Goal: Use online tool/utility

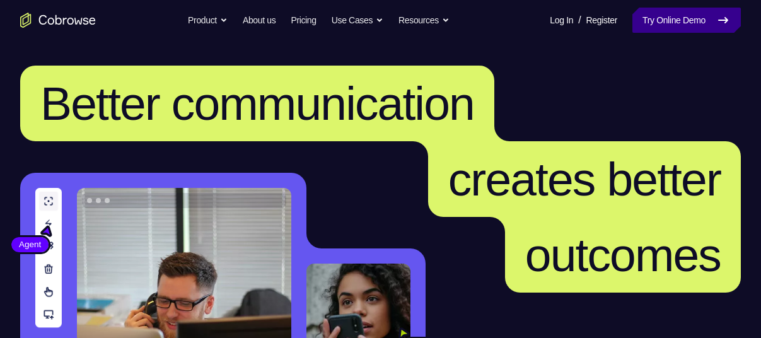
click at [671, 16] on link "Try Online Demo" at bounding box center [686, 20] width 108 height 25
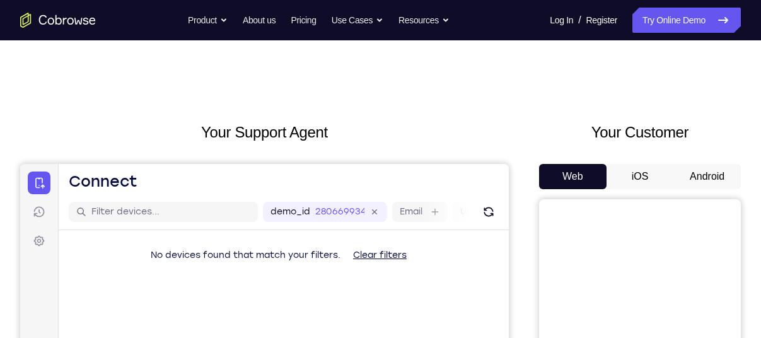
click at [701, 175] on button "Android" at bounding box center [706, 176] width 67 height 25
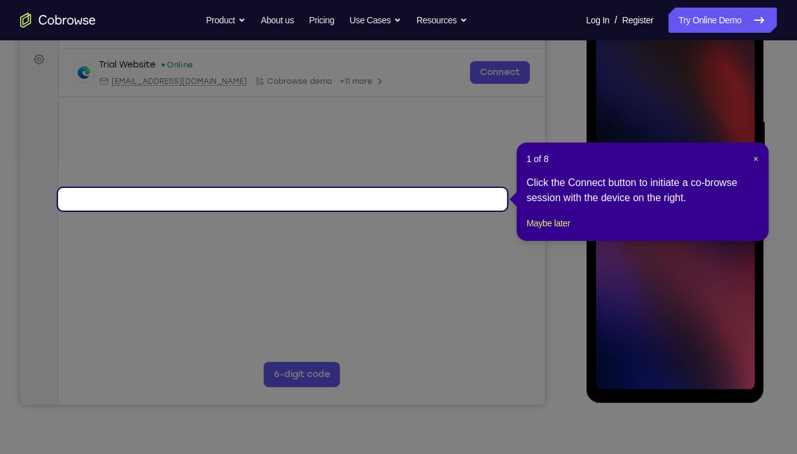
click at [548, 241] on div "1 of 8 × Click the Connect button to initiate a co-browse session with the devi…" at bounding box center [643, 191] width 252 height 98
click at [552, 231] on button "Maybe later" at bounding box center [548, 223] width 43 height 15
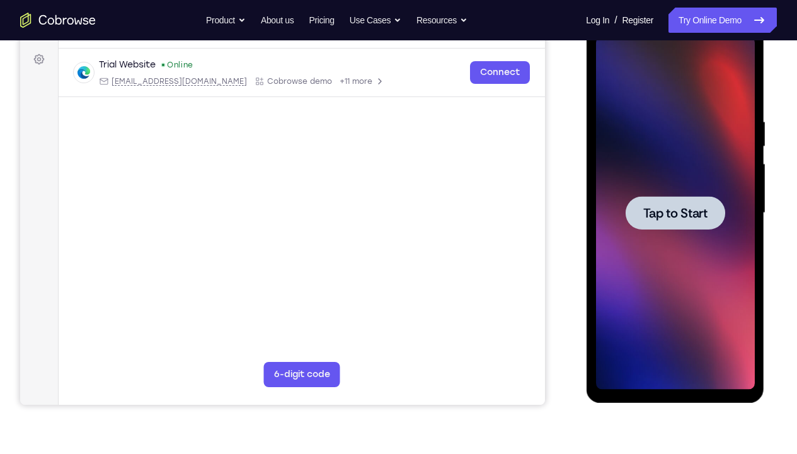
click at [679, 218] on span "Tap to Start" at bounding box center [675, 213] width 64 height 13
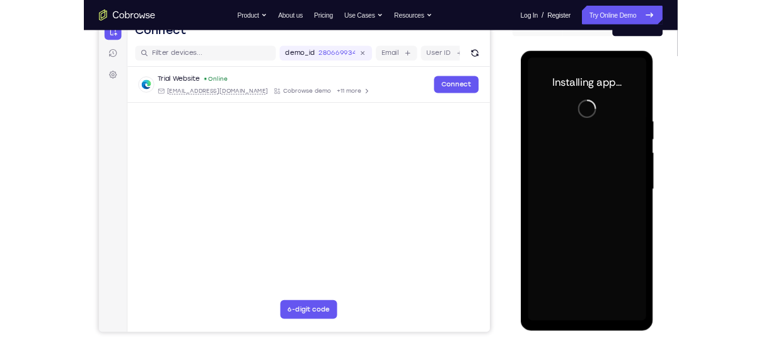
scroll to position [144, 0]
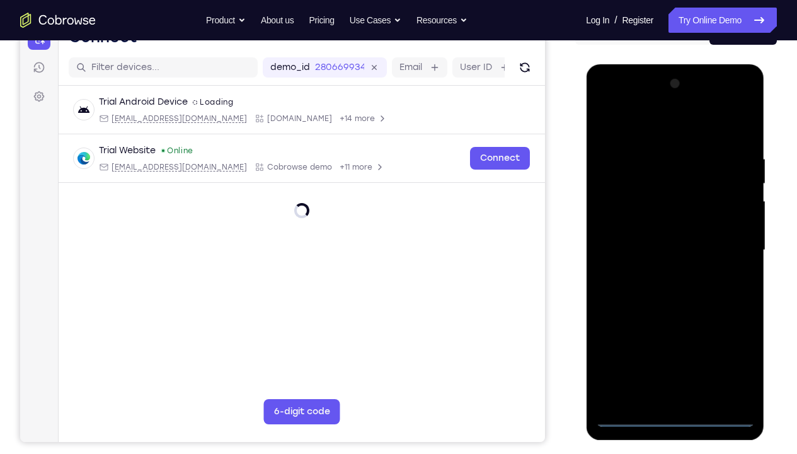
click at [674, 337] on div at bounding box center [675, 250] width 159 height 353
click at [727, 337] on div at bounding box center [675, 250] width 159 height 353
click at [655, 128] on div at bounding box center [675, 250] width 159 height 353
click at [624, 210] on div at bounding box center [675, 250] width 159 height 353
click at [663, 255] on div at bounding box center [675, 250] width 159 height 353
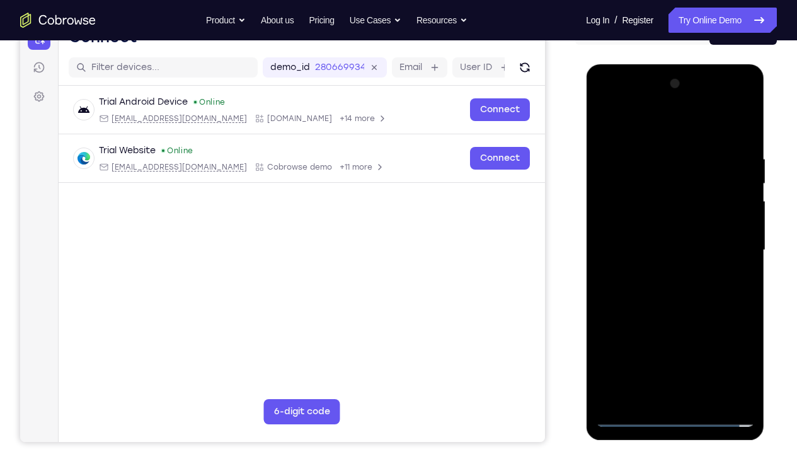
click at [649, 243] on div at bounding box center [675, 250] width 159 height 353
click at [649, 257] on div at bounding box center [675, 250] width 159 height 353
click at [668, 262] on div at bounding box center [675, 250] width 159 height 353
click at [727, 127] on div at bounding box center [675, 250] width 159 height 353
click at [685, 337] on div at bounding box center [675, 250] width 159 height 353
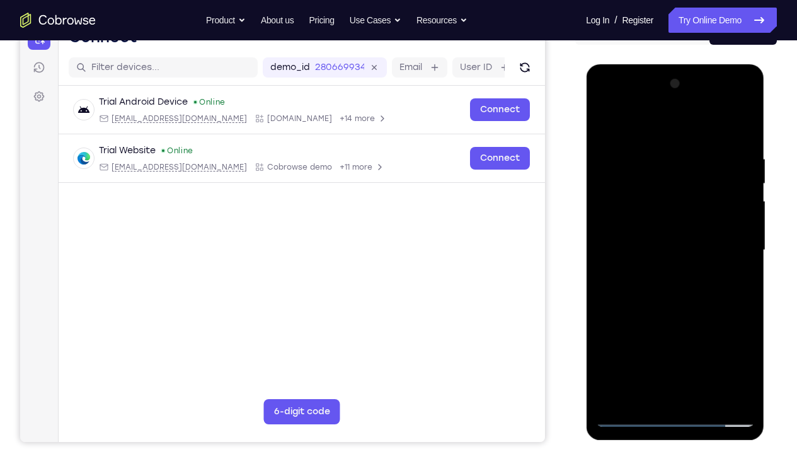
click at [666, 217] on div at bounding box center [675, 250] width 159 height 353
click at [717, 337] on div at bounding box center [675, 250] width 159 height 353
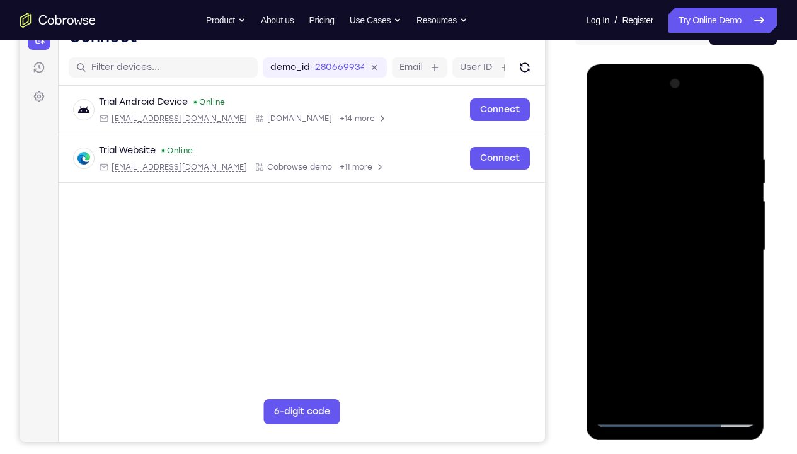
click at [746, 264] on div at bounding box center [675, 250] width 159 height 353
click at [718, 337] on div at bounding box center [675, 250] width 159 height 353
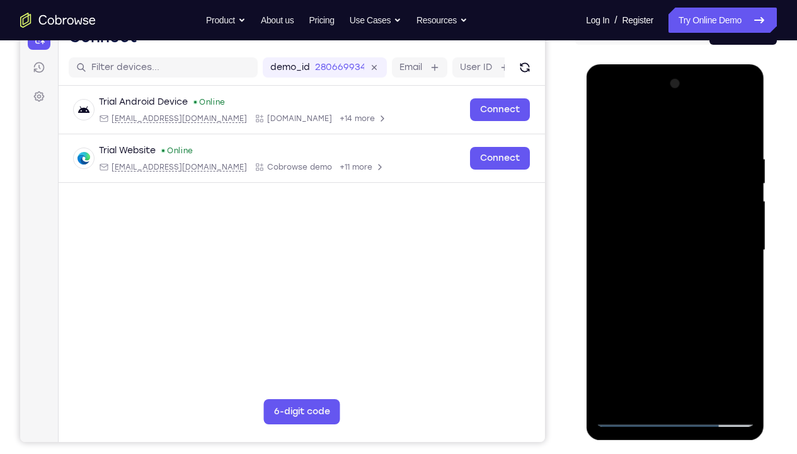
click at [718, 337] on div at bounding box center [675, 250] width 159 height 353
click at [646, 337] on div at bounding box center [675, 250] width 159 height 353
click at [697, 275] on div at bounding box center [675, 250] width 159 height 353
click at [606, 259] on div at bounding box center [675, 250] width 159 height 353
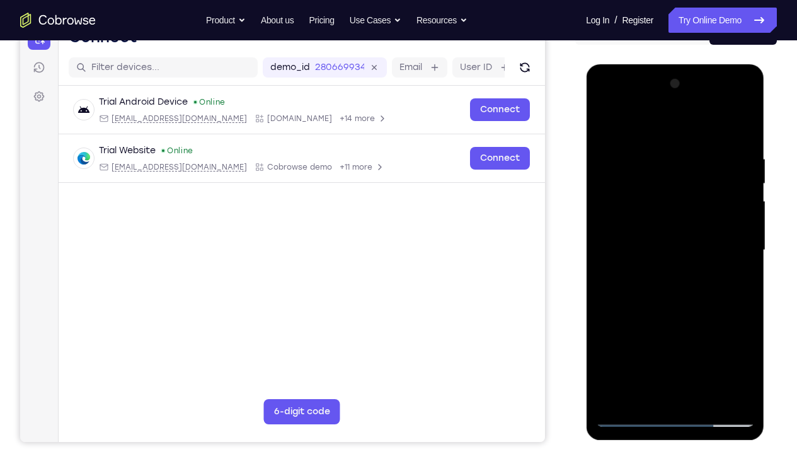
click at [606, 259] on div at bounding box center [675, 250] width 159 height 353
click at [746, 128] on div at bounding box center [675, 250] width 159 height 353
click at [744, 104] on div at bounding box center [675, 250] width 159 height 353
click at [687, 337] on div at bounding box center [675, 250] width 159 height 353
click at [697, 274] on div at bounding box center [675, 250] width 159 height 353
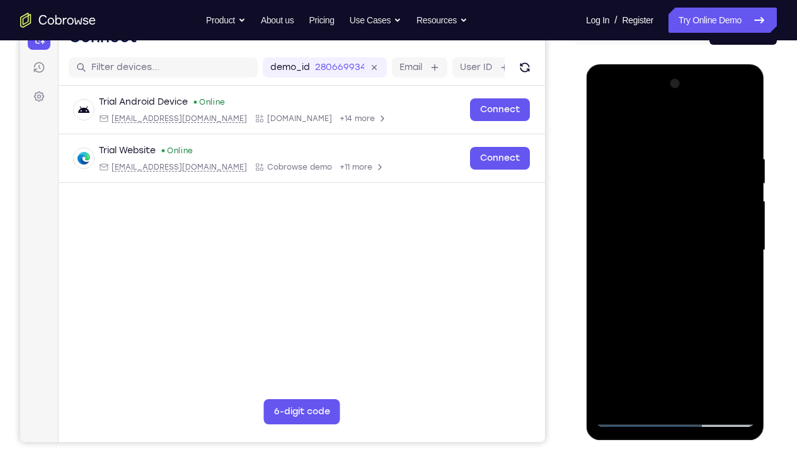
drag, startPoint x: 662, startPoint y: 139, endPoint x: 668, endPoint y: 282, distance: 142.6
click at [668, 282] on div at bounding box center [675, 250] width 159 height 353
click at [618, 120] on div at bounding box center [675, 250] width 159 height 353
click at [653, 239] on div at bounding box center [675, 250] width 159 height 353
click at [625, 287] on div at bounding box center [675, 250] width 159 height 353
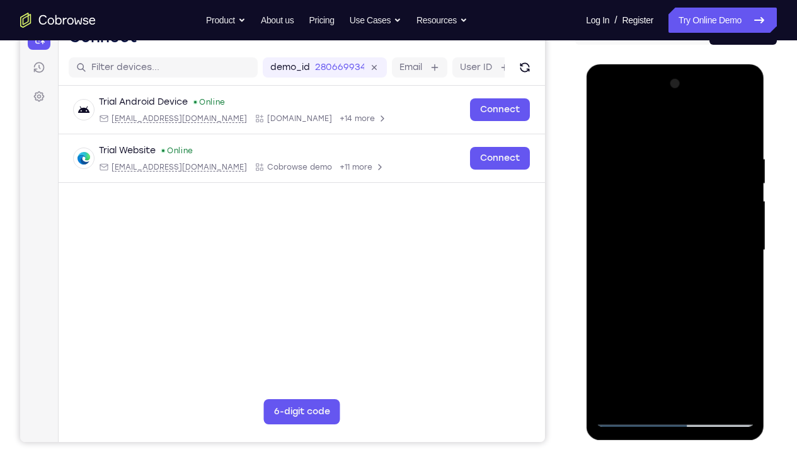
drag, startPoint x: 694, startPoint y: 243, endPoint x: 591, endPoint y: 325, distance: 131.4
click at [591, 325] on div at bounding box center [675, 252] width 178 height 376
drag, startPoint x: 721, startPoint y: 156, endPoint x: 697, endPoint y: 356, distance: 201.9
click at [697, 337] on div at bounding box center [675, 250] width 159 height 353
drag, startPoint x: 704, startPoint y: 173, endPoint x: 710, endPoint y: 249, distance: 76.0
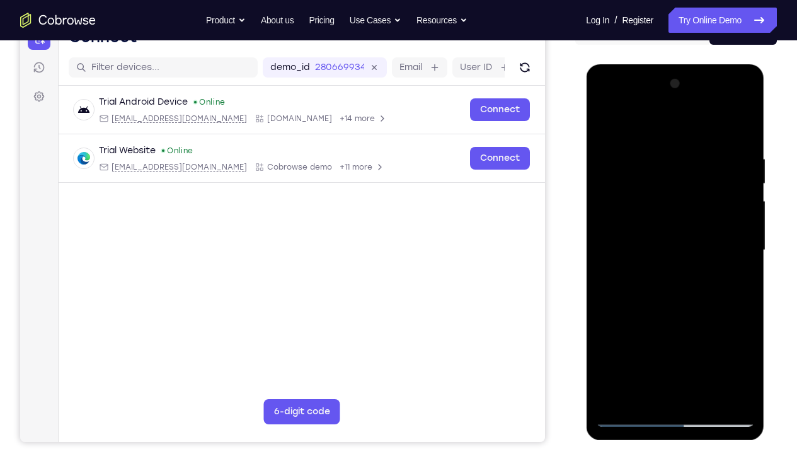
click at [710, 249] on div at bounding box center [675, 250] width 159 height 353
drag, startPoint x: 726, startPoint y: 139, endPoint x: 624, endPoint y: 281, distance: 174.9
click at [624, 281] on div at bounding box center [675, 250] width 159 height 353
click at [729, 122] on div at bounding box center [675, 250] width 159 height 353
click at [710, 151] on div at bounding box center [675, 250] width 159 height 353
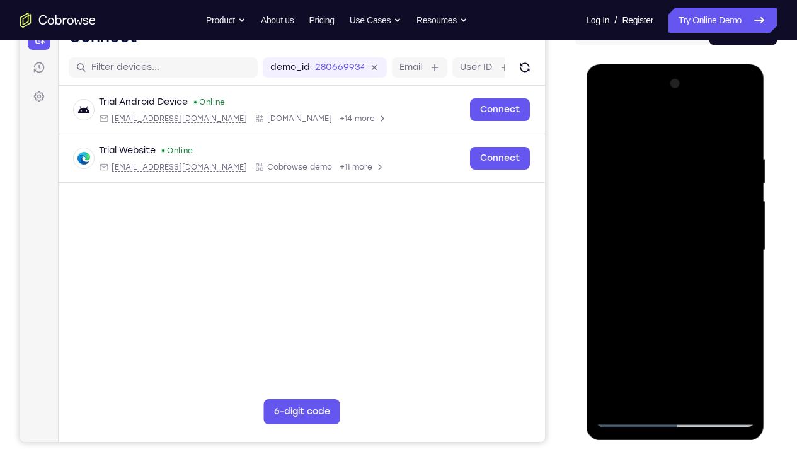
click at [717, 151] on div at bounding box center [675, 250] width 159 height 353
click at [744, 124] on div at bounding box center [675, 250] width 159 height 353
click at [725, 221] on div at bounding box center [675, 250] width 159 height 353
click at [717, 265] on div at bounding box center [675, 250] width 159 height 353
drag, startPoint x: 608, startPoint y: 270, endPoint x: 710, endPoint y: 148, distance: 159.8
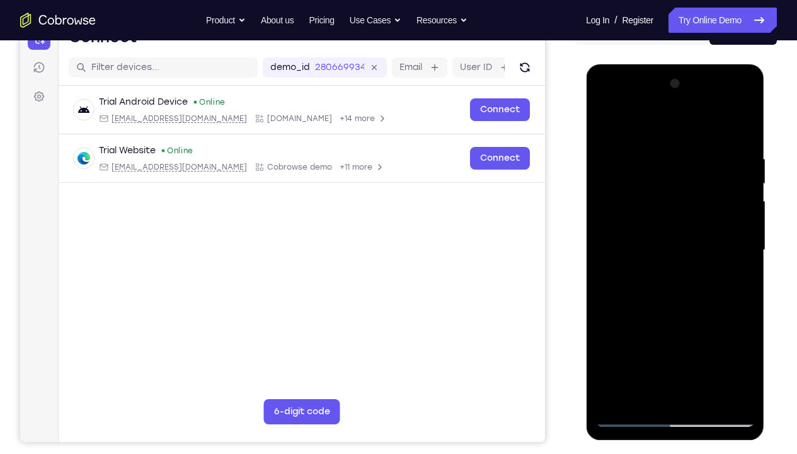
click at [710, 148] on div at bounding box center [675, 250] width 159 height 353
drag, startPoint x: 693, startPoint y: 307, endPoint x: 589, endPoint y: 113, distance: 220.6
click at [589, 113] on div at bounding box center [675, 252] width 178 height 376
drag, startPoint x: 661, startPoint y: 177, endPoint x: 673, endPoint y: 388, distance: 210.9
click at [673, 337] on div at bounding box center [675, 250] width 159 height 353
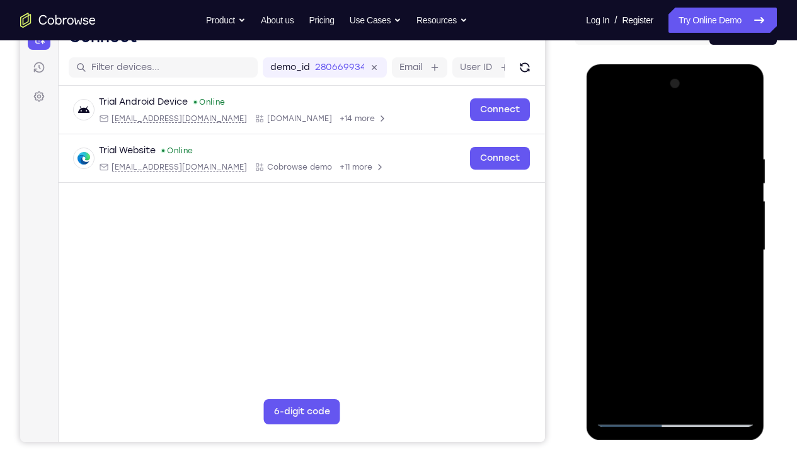
click at [673, 248] on div at bounding box center [675, 250] width 159 height 353
drag, startPoint x: 634, startPoint y: 199, endPoint x: 719, endPoint y: 243, distance: 96.4
click at [719, 243] on div at bounding box center [675, 250] width 159 height 353
click at [678, 293] on div at bounding box center [675, 250] width 159 height 353
drag, startPoint x: 658, startPoint y: 311, endPoint x: 673, endPoint y: 165, distance: 147.0
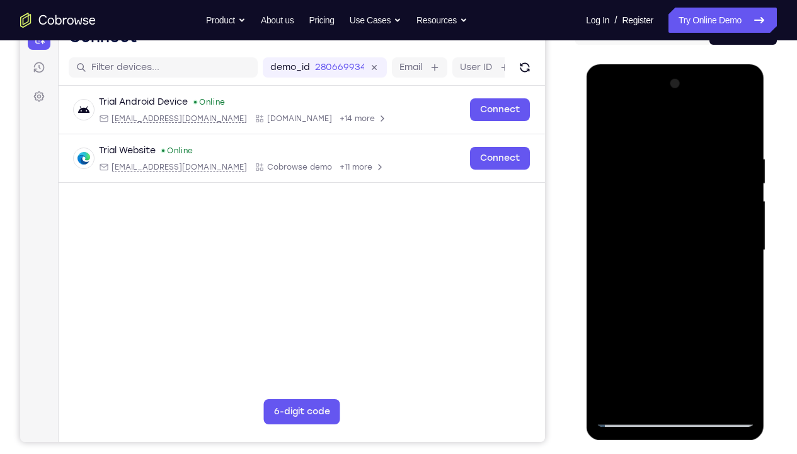
drag, startPoint x: 673, startPoint y: 165, endPoint x: 710, endPoint y: 158, distance: 38.5
click at [710, 158] on div at bounding box center [675, 250] width 159 height 353
drag, startPoint x: 676, startPoint y: 298, endPoint x: 671, endPoint y: 179, distance: 118.6
click at [671, 179] on div at bounding box center [675, 250] width 159 height 353
click at [651, 337] on div at bounding box center [675, 250] width 159 height 353
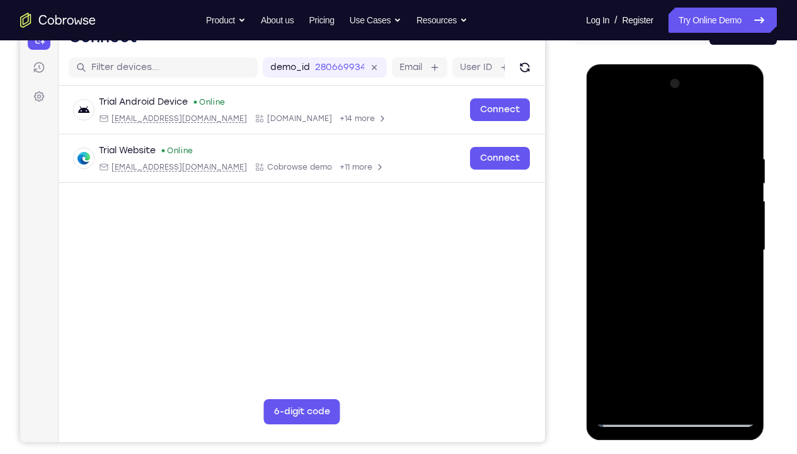
click at [651, 337] on div at bounding box center [675, 250] width 159 height 353
click at [697, 337] on div at bounding box center [675, 250] width 159 height 353
click at [675, 64] on div at bounding box center [675, 64] width 178 height 0
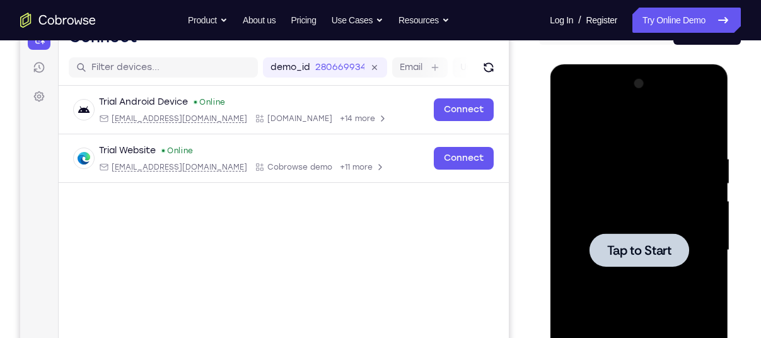
click at [655, 250] on span "Tap to Start" at bounding box center [638, 250] width 64 height 13
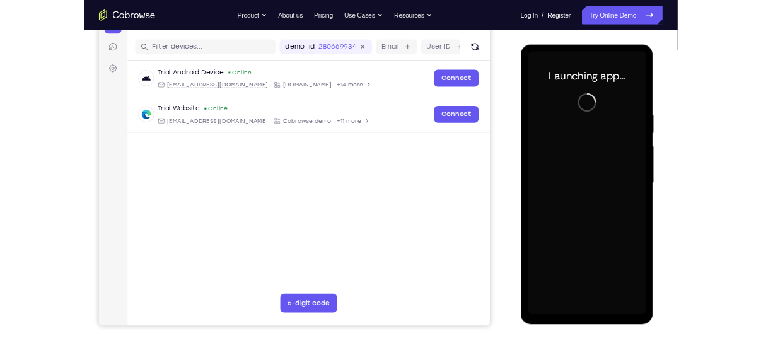
scroll to position [148, 0]
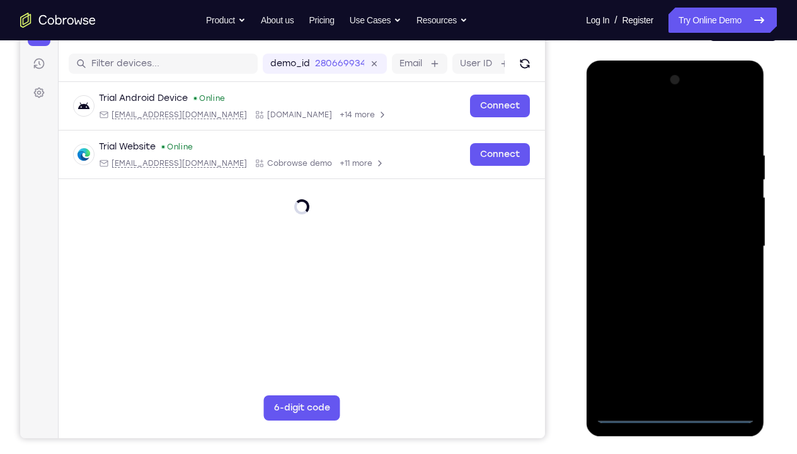
click at [680, 337] on div at bounding box center [675, 246] width 159 height 353
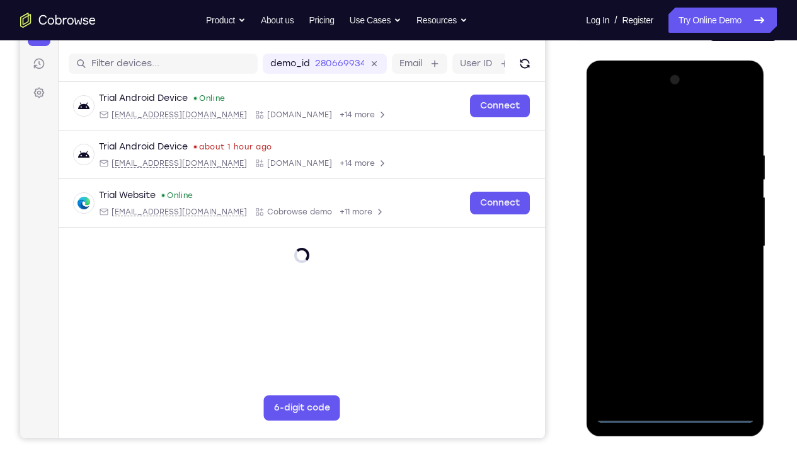
click at [734, 337] on div at bounding box center [675, 246] width 159 height 353
click at [662, 120] on div at bounding box center [675, 246] width 159 height 353
click at [726, 239] on div at bounding box center [675, 246] width 159 height 353
click at [661, 272] on div at bounding box center [675, 246] width 159 height 353
click at [648, 236] on div at bounding box center [675, 246] width 159 height 353
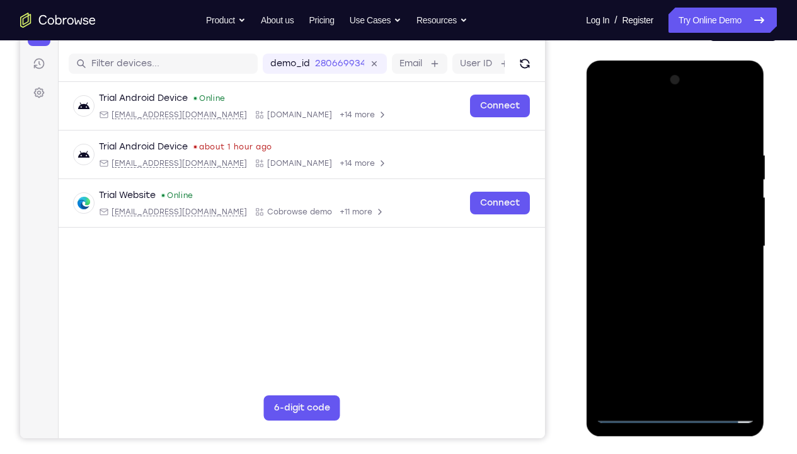
click at [644, 224] on div at bounding box center [675, 246] width 159 height 353
click at [646, 245] on div at bounding box center [675, 246] width 159 height 353
click at [674, 288] on div at bounding box center [675, 246] width 159 height 353
click at [666, 305] on div at bounding box center [675, 246] width 159 height 353
click at [706, 337] on div at bounding box center [675, 246] width 159 height 353
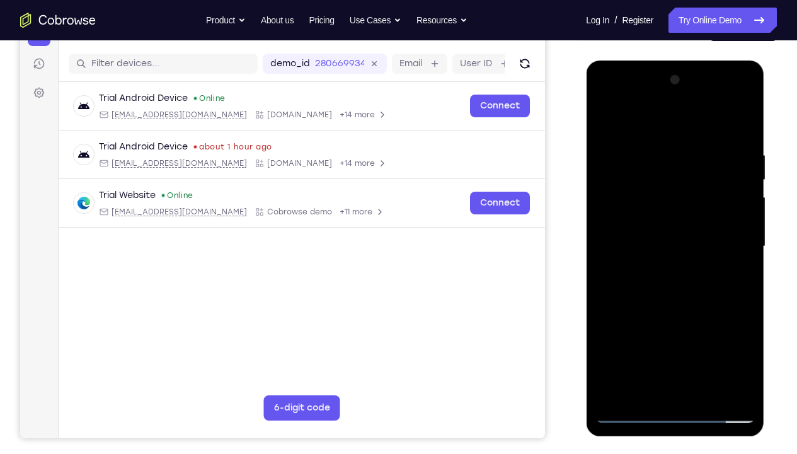
click at [675, 312] on div at bounding box center [675, 246] width 159 height 353
click at [672, 210] on div at bounding box center [675, 246] width 159 height 353
click at [649, 337] on div at bounding box center [675, 246] width 159 height 353
click at [644, 337] on div at bounding box center [675, 246] width 159 height 353
click at [710, 317] on div at bounding box center [675, 246] width 159 height 353
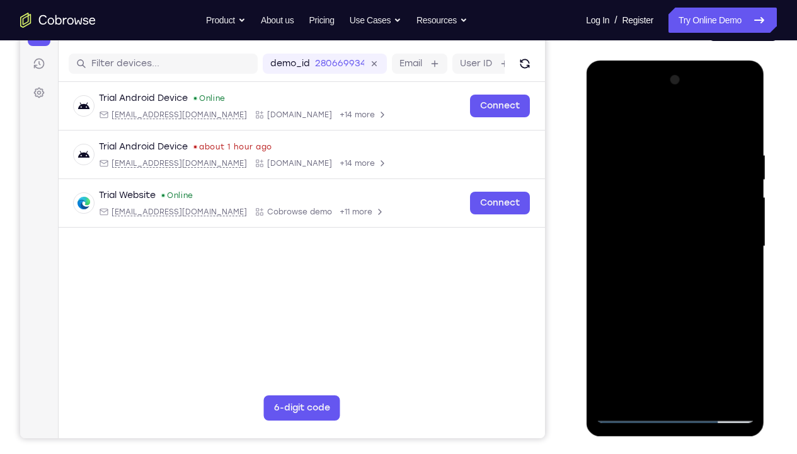
click at [710, 317] on div at bounding box center [675, 246] width 159 height 353
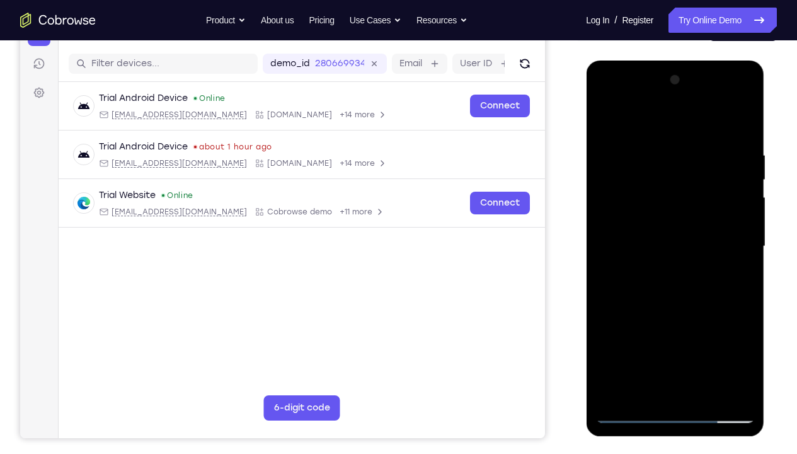
click at [710, 317] on div at bounding box center [675, 246] width 159 height 353
click at [692, 336] on div at bounding box center [675, 246] width 159 height 353
click at [610, 337] on div at bounding box center [675, 246] width 159 height 353
click at [744, 337] on div at bounding box center [675, 246] width 159 height 353
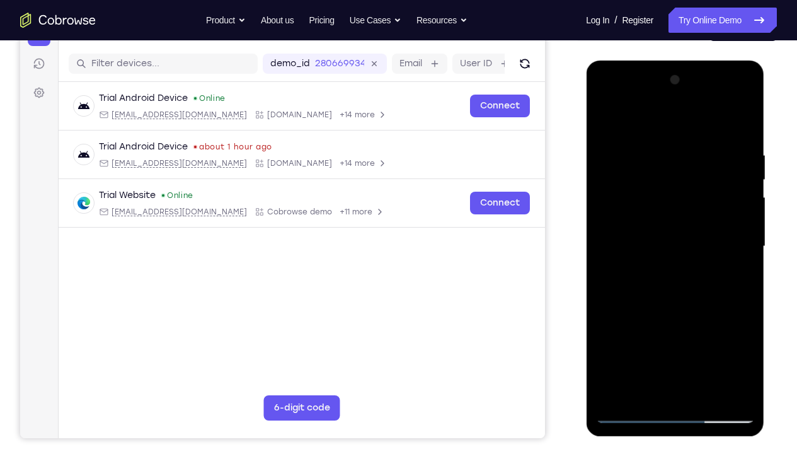
click at [744, 337] on div at bounding box center [675, 246] width 159 height 353
click at [735, 282] on div at bounding box center [675, 246] width 159 height 353
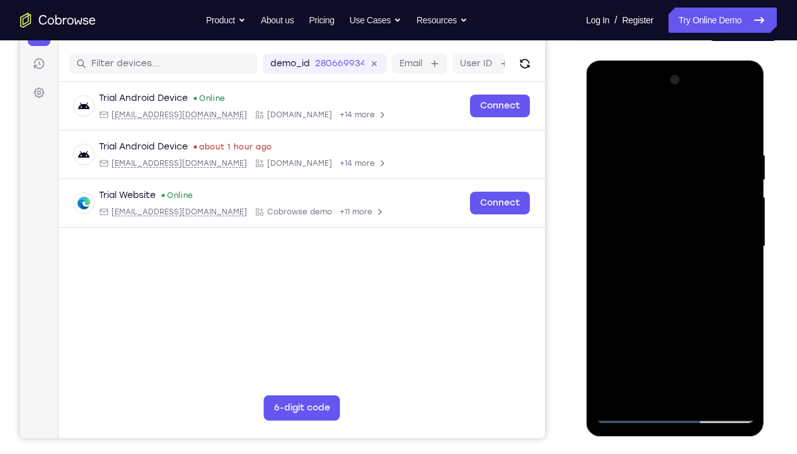
click at [680, 298] on div at bounding box center [675, 246] width 159 height 353
click at [644, 337] on div at bounding box center [675, 246] width 159 height 353
click at [710, 337] on div at bounding box center [675, 246] width 159 height 353
click at [731, 267] on div at bounding box center [675, 246] width 159 height 353
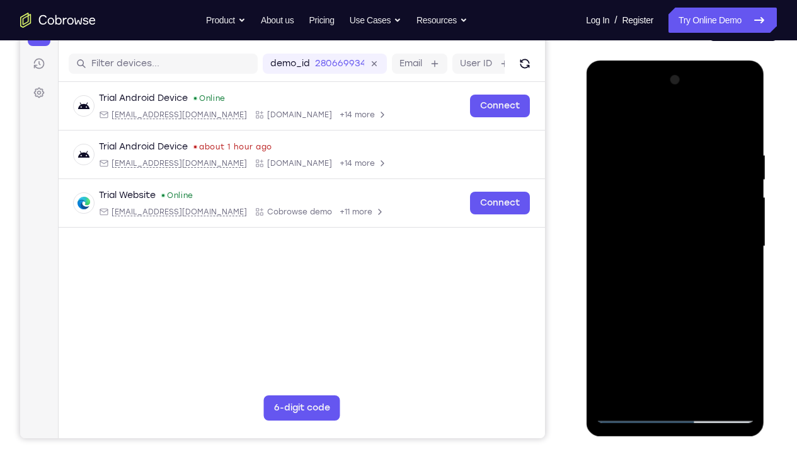
click at [606, 124] on div at bounding box center [675, 246] width 159 height 353
click at [610, 120] on div at bounding box center [675, 246] width 159 height 353
click at [652, 147] on div at bounding box center [675, 246] width 159 height 353
click at [738, 337] on div at bounding box center [675, 246] width 159 height 353
click at [740, 125] on div at bounding box center [675, 246] width 159 height 353
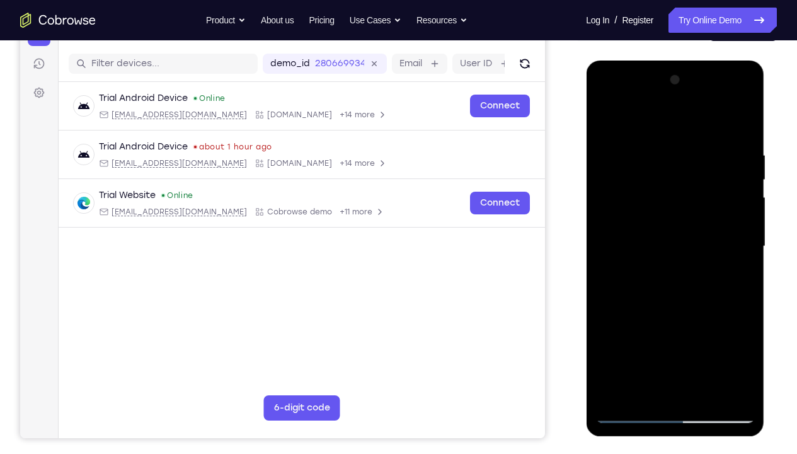
click at [746, 118] on div at bounding box center [675, 246] width 159 height 353
click at [605, 117] on div at bounding box center [675, 246] width 159 height 353
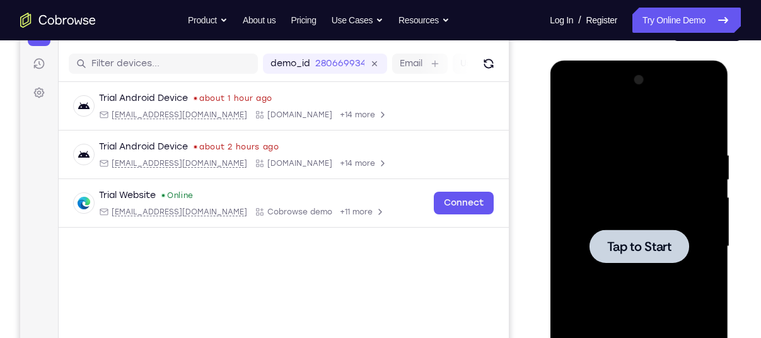
click at [637, 240] on span "Tap to Start" at bounding box center [638, 246] width 64 height 13
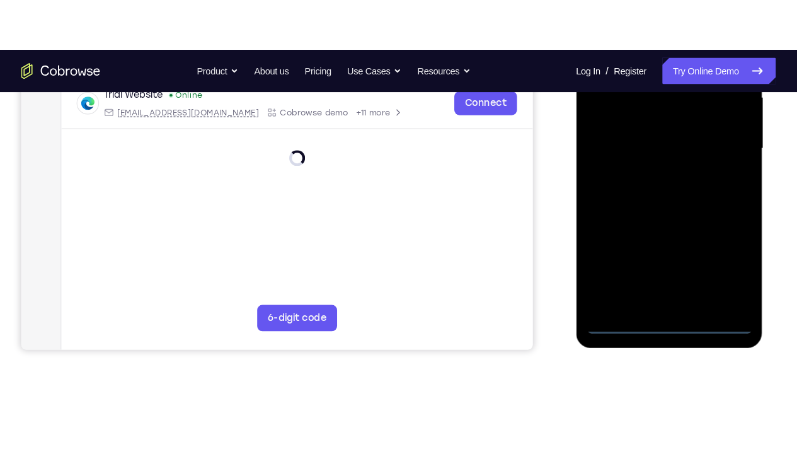
scroll to position [301, 0]
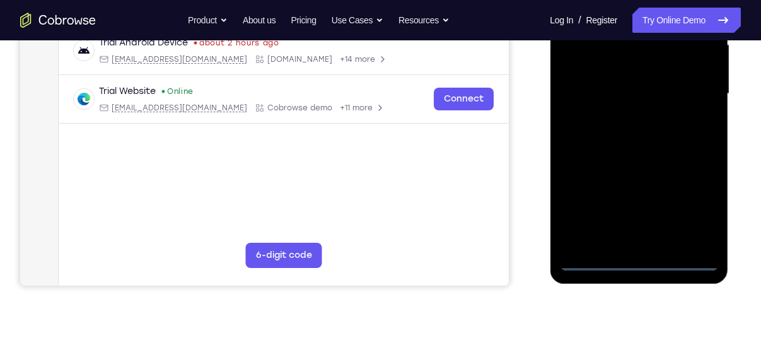
click at [642, 255] on div at bounding box center [638, 93] width 159 height 353
click at [639, 258] on div at bounding box center [638, 93] width 159 height 353
click at [688, 202] on div at bounding box center [638, 93] width 159 height 353
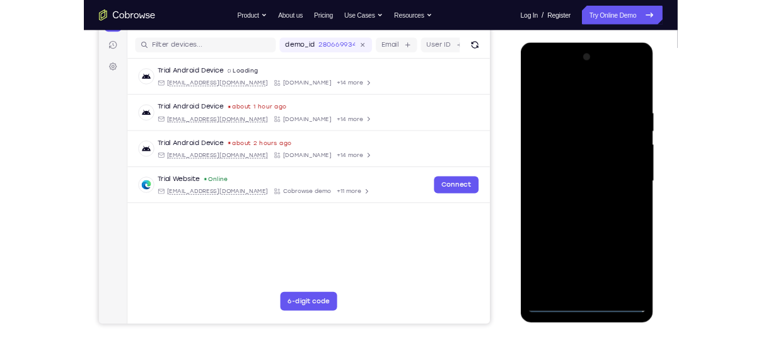
scroll to position [149, 0]
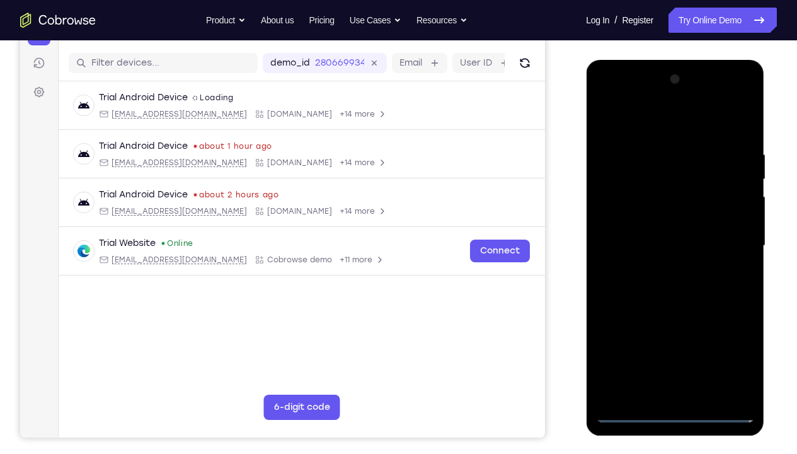
click at [661, 124] on div at bounding box center [675, 245] width 159 height 353
click at [622, 204] on div at bounding box center [675, 245] width 159 height 353
click at [626, 237] on div at bounding box center [675, 245] width 159 height 353
click at [622, 220] on div at bounding box center [675, 245] width 159 height 353
click at [734, 225] on div at bounding box center [675, 245] width 159 height 353
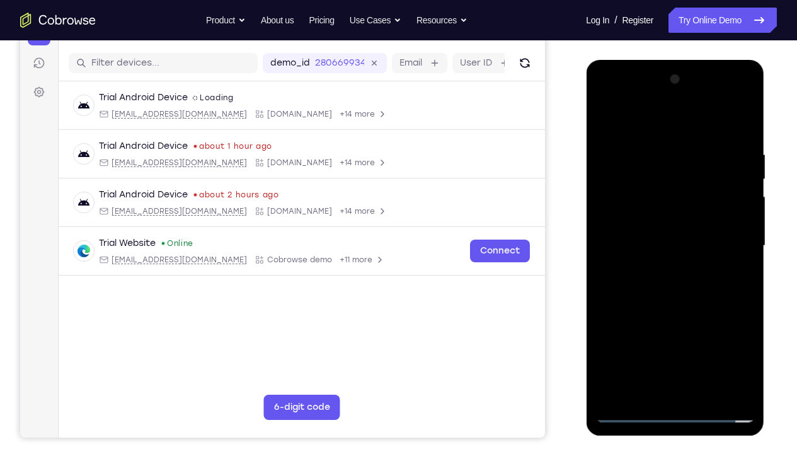
click at [682, 228] on div at bounding box center [675, 245] width 159 height 353
click at [665, 251] on div at bounding box center [675, 245] width 159 height 353
click at [731, 116] on div at bounding box center [675, 245] width 159 height 353
drag, startPoint x: 669, startPoint y: 356, endPoint x: 675, endPoint y: 241, distance: 114.9
click at [675, 241] on div at bounding box center [675, 245] width 159 height 353
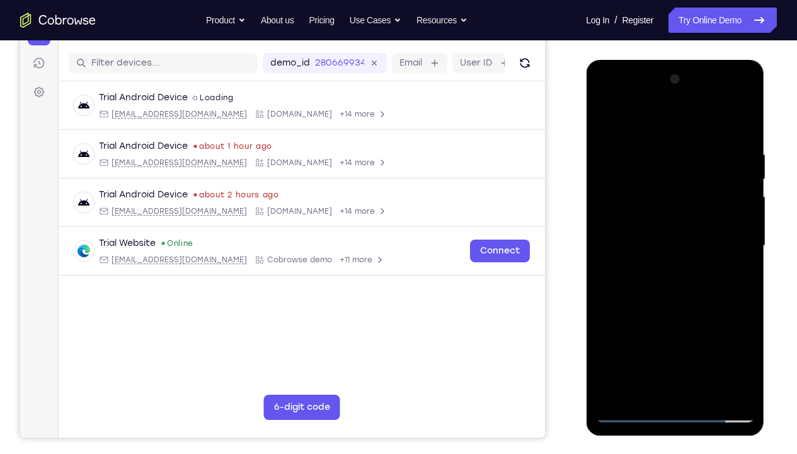
click at [666, 337] on div at bounding box center [675, 245] width 159 height 353
click at [717, 135] on div at bounding box center [675, 245] width 159 height 353
click at [602, 137] on div at bounding box center [675, 245] width 159 height 353
click at [709, 205] on div at bounding box center [675, 245] width 159 height 353
click at [719, 337] on div at bounding box center [675, 245] width 159 height 353
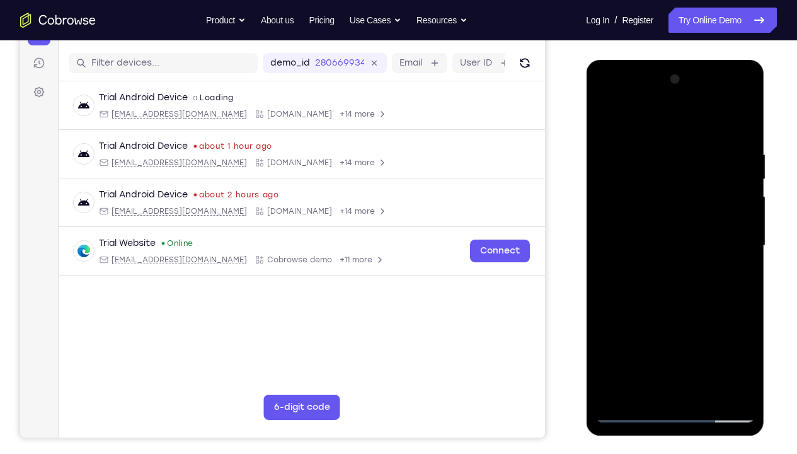
click at [746, 126] on div at bounding box center [675, 245] width 159 height 353
drag, startPoint x: 718, startPoint y: 219, endPoint x: 565, endPoint y: 242, distance: 154.3
drag, startPoint x: 536, startPoint y: 242, endPoint x: 524, endPoint y: 250, distance: 14.2
click at [524, 250] on div "Your Support Agent Your Customer Web iOS Android" at bounding box center [398, 205] width 757 height 466
drag, startPoint x: 702, startPoint y: 218, endPoint x: 576, endPoint y: 235, distance: 126.6
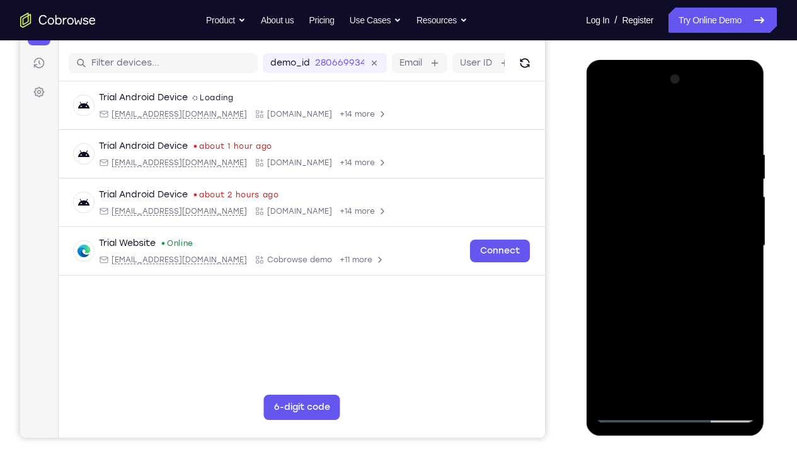
click at [586, 235] on html "Online web based iOS Simulators and Android Emulators. Run iPhone, iPad, Mobile…" at bounding box center [676, 249] width 180 height 378
drag, startPoint x: 700, startPoint y: 209, endPoint x: 568, endPoint y: 216, distance: 132.6
click at [586, 216] on html "Online web based iOS Simulators and Android Emulators. Run iPhone, iPad, Mobile…" at bounding box center [676, 249] width 180 height 378
drag, startPoint x: 728, startPoint y: 210, endPoint x: 543, endPoint y: 208, distance: 185.3
click at [586, 208] on html "Online web based iOS Simulators and Android Emulators. Run iPhone, iPad, Mobile…" at bounding box center [676, 249] width 180 height 378
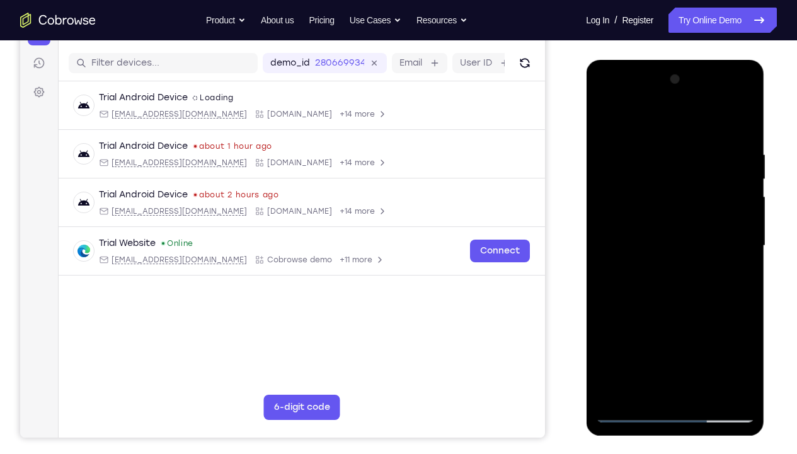
drag, startPoint x: 732, startPoint y: 224, endPoint x: 521, endPoint y: 219, distance: 211.2
click at [586, 219] on html "Online web based iOS Simulators and Android Emulators. Run iPhone, iPad, Mobile…" at bounding box center [676, 249] width 180 height 378
drag, startPoint x: 727, startPoint y: 214, endPoint x: 595, endPoint y: 233, distance: 133.0
click at [595, 233] on div at bounding box center [675, 248] width 178 height 376
drag, startPoint x: 737, startPoint y: 217, endPoint x: 576, endPoint y: 222, distance: 161.5
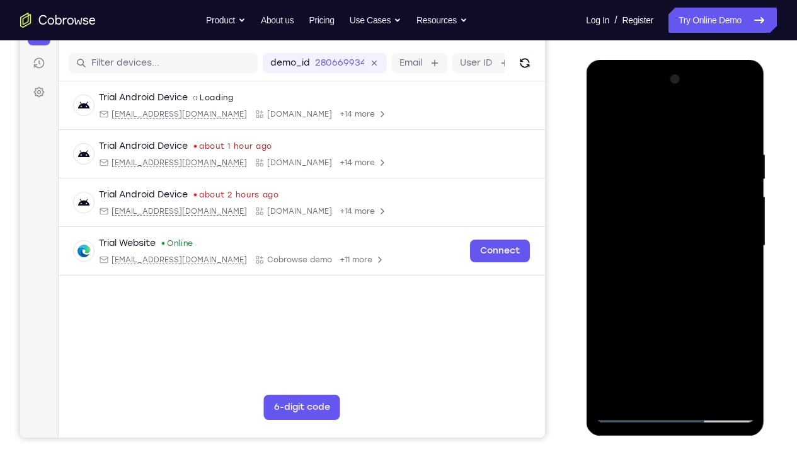
click at [586, 222] on html "Online web based iOS Simulators and Android Emulators. Run iPhone, iPad, Mobile…" at bounding box center [676, 249] width 180 height 378
drag, startPoint x: 727, startPoint y: 214, endPoint x: 603, endPoint y: 214, distance: 123.6
click at [603, 214] on div at bounding box center [675, 245] width 159 height 353
drag, startPoint x: 739, startPoint y: 217, endPoint x: 594, endPoint y: 232, distance: 146.4
click at [594, 232] on div at bounding box center [675, 248] width 178 height 376
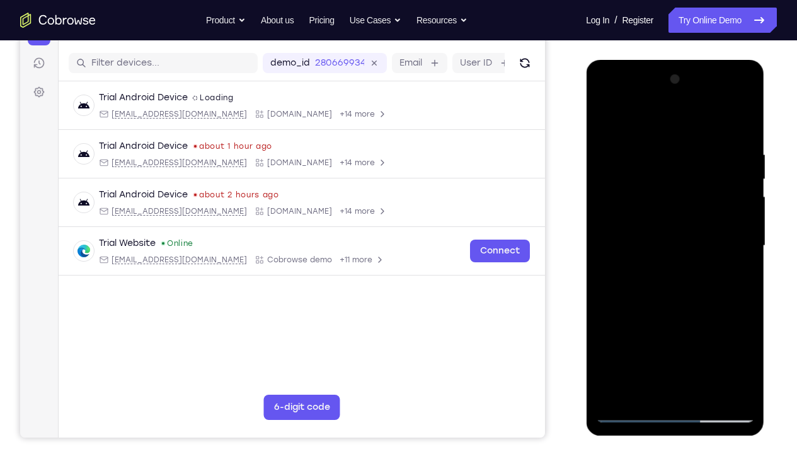
click at [728, 119] on div at bounding box center [675, 245] width 159 height 353
click at [655, 154] on div at bounding box center [675, 245] width 159 height 353
click at [639, 170] on div at bounding box center [675, 245] width 159 height 353
click at [642, 337] on div at bounding box center [675, 245] width 159 height 353
click at [747, 257] on div at bounding box center [675, 245] width 159 height 353
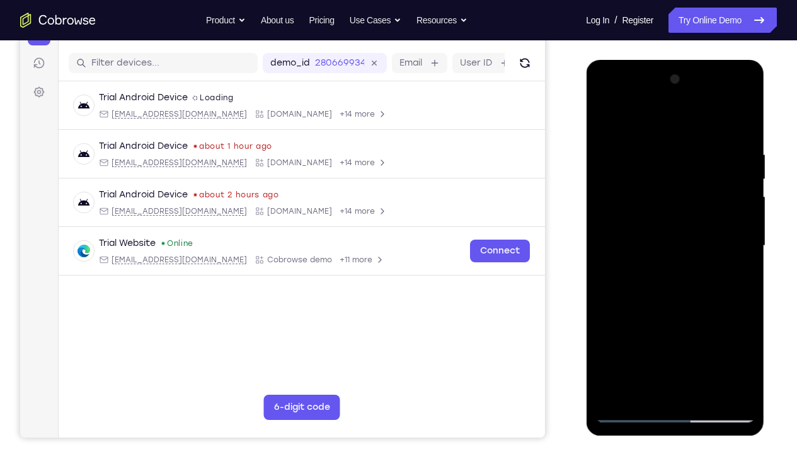
click at [747, 257] on div at bounding box center [675, 245] width 159 height 353
click at [719, 337] on div at bounding box center [675, 245] width 159 height 353
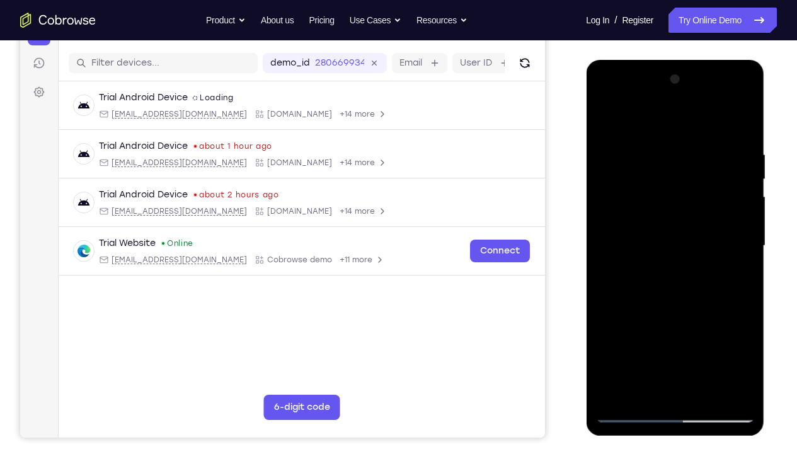
click at [719, 337] on div at bounding box center [675, 245] width 159 height 353
click at [744, 129] on div at bounding box center [675, 245] width 159 height 353
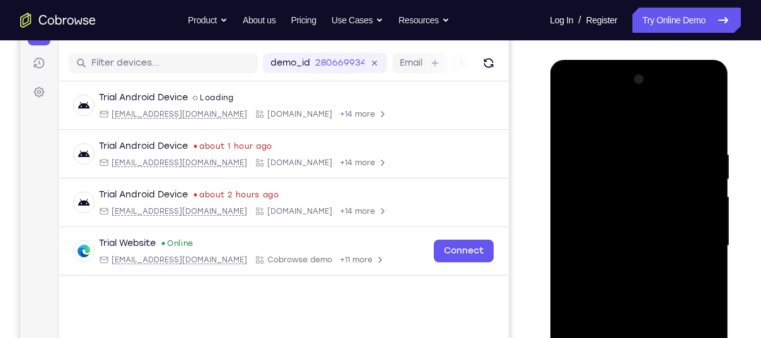
click at [571, 115] on div at bounding box center [638, 245] width 159 height 353
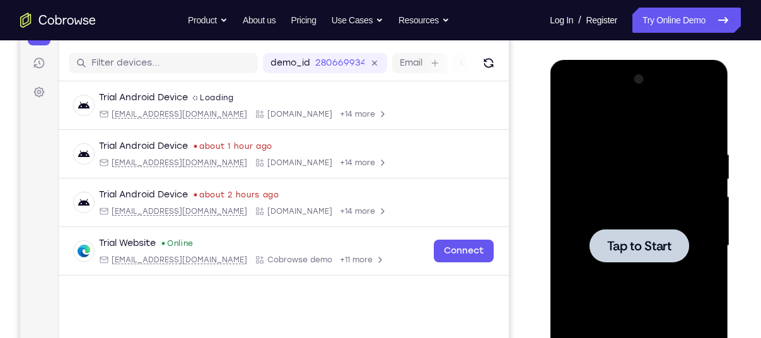
click at [631, 240] on span "Tap to Start" at bounding box center [638, 246] width 64 height 13
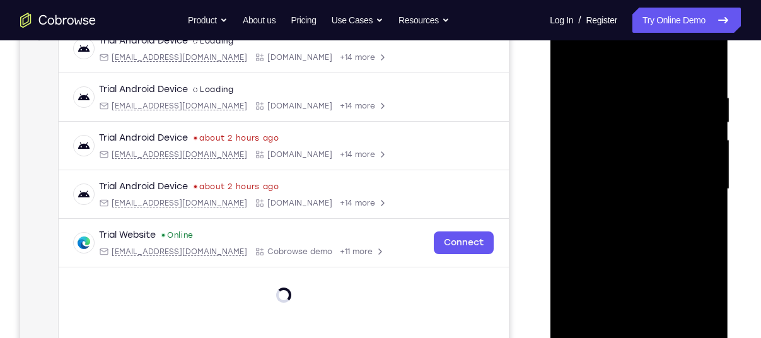
scroll to position [207, 0]
